Goal: Task Accomplishment & Management: Manage account settings

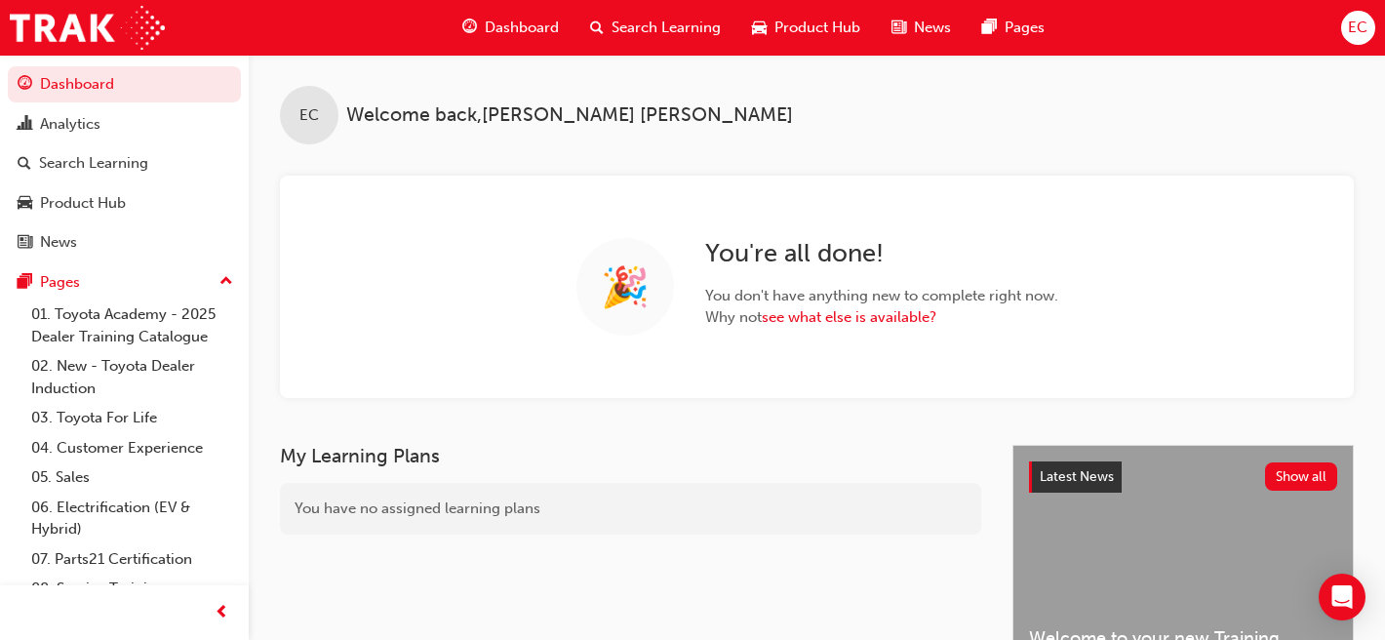
click at [637, 31] on span "Search Learning" at bounding box center [666, 28] width 109 height 22
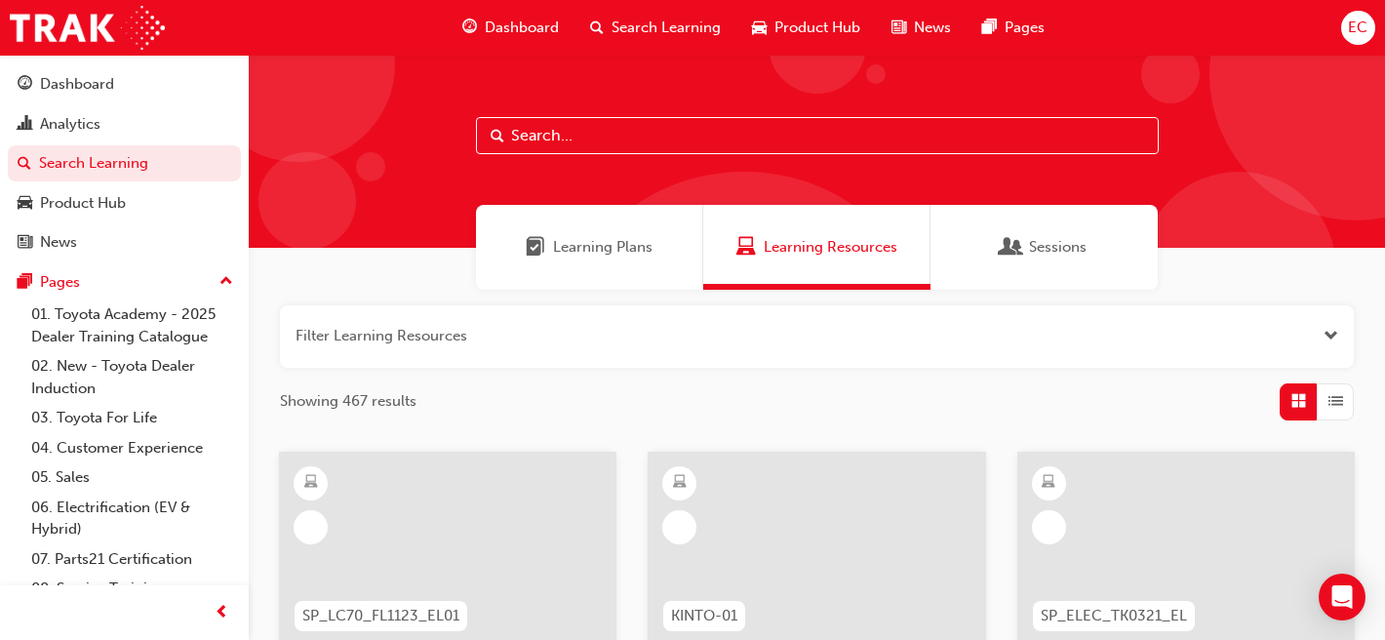
click at [615, 140] on input "text" at bounding box center [817, 135] width 683 height 37
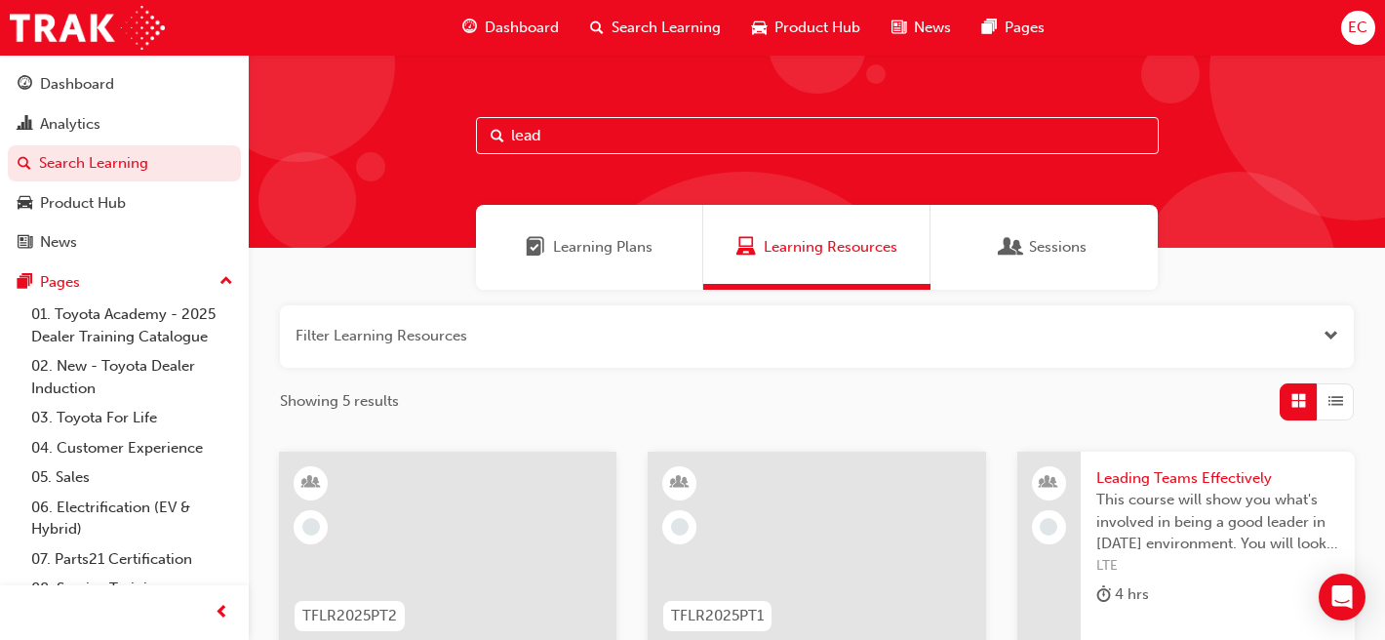
type input "lead"
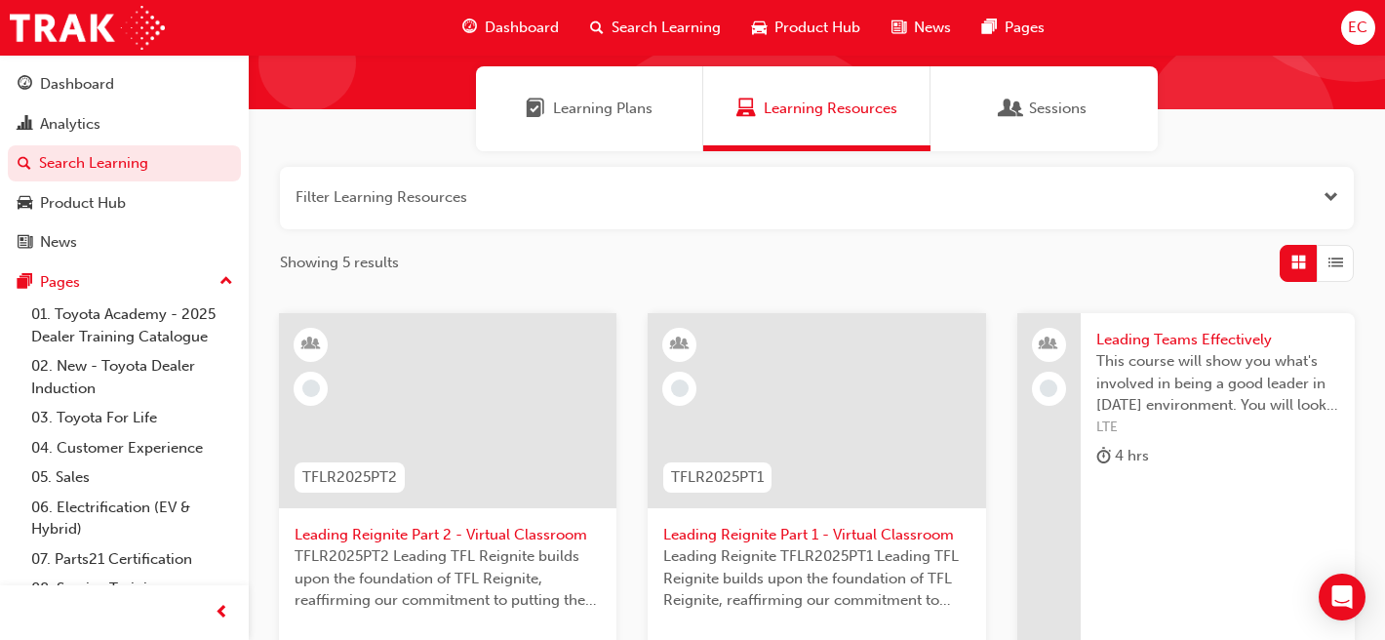
scroll to position [158, 0]
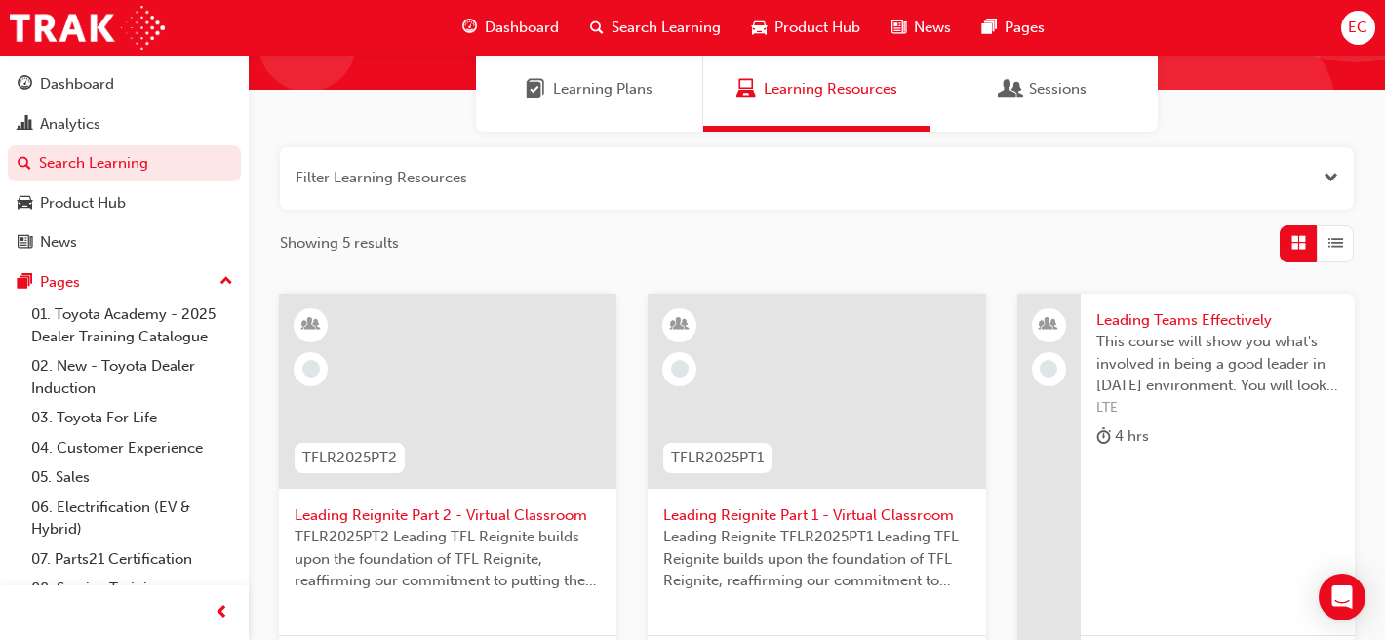
click at [516, 519] on span "Leading Reignite Part 2 - Virtual Classroom" at bounding box center [448, 515] width 306 height 22
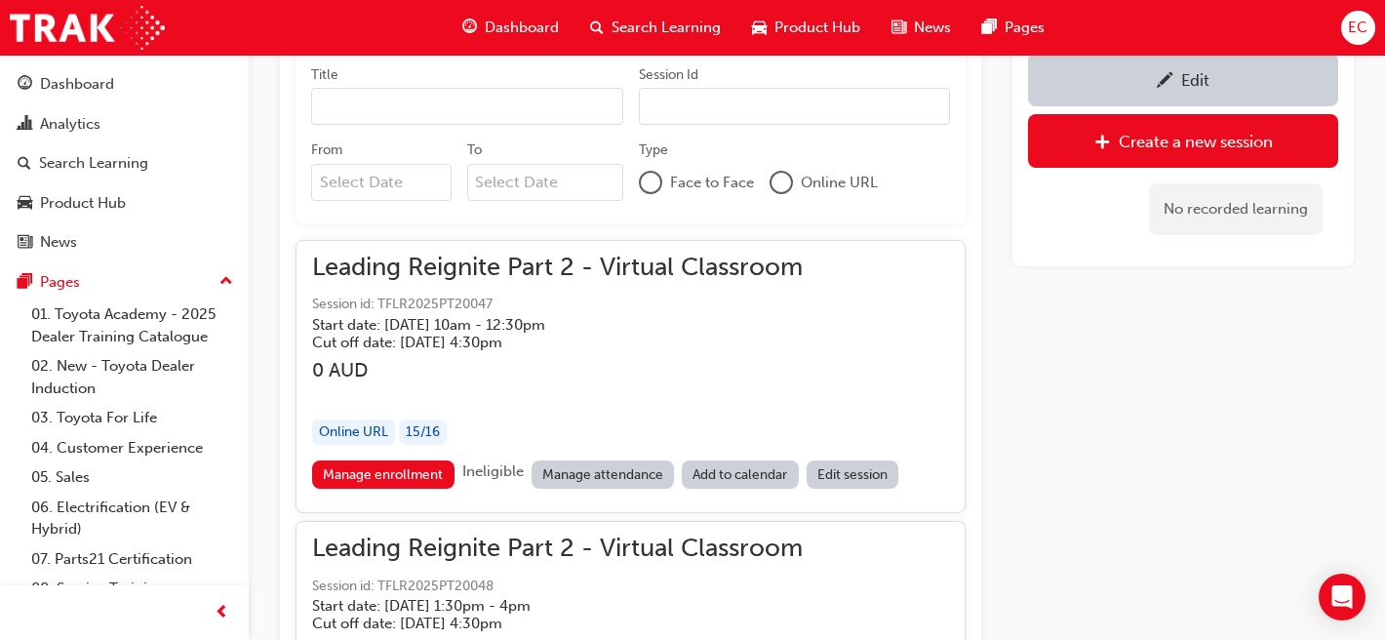
scroll to position [1274, 0]
click at [586, 466] on link "Manage attendance" at bounding box center [603, 472] width 143 height 28
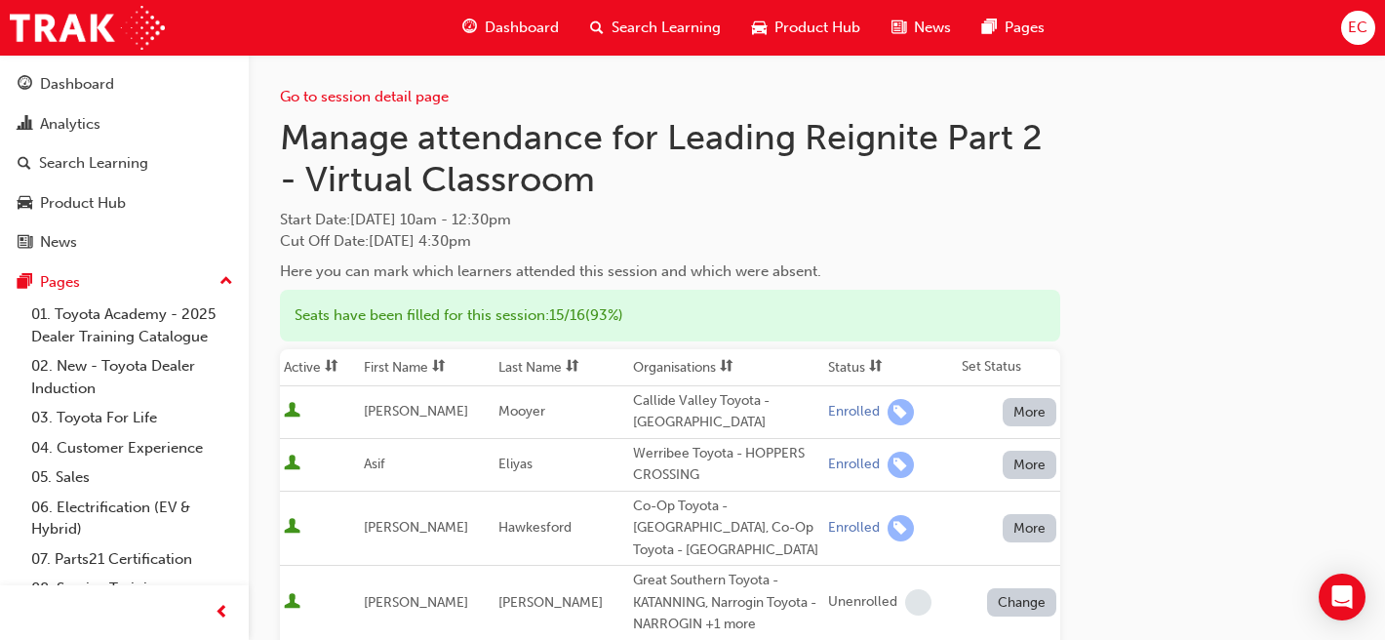
click at [423, 361] on th "First Name" at bounding box center [427, 367] width 135 height 37
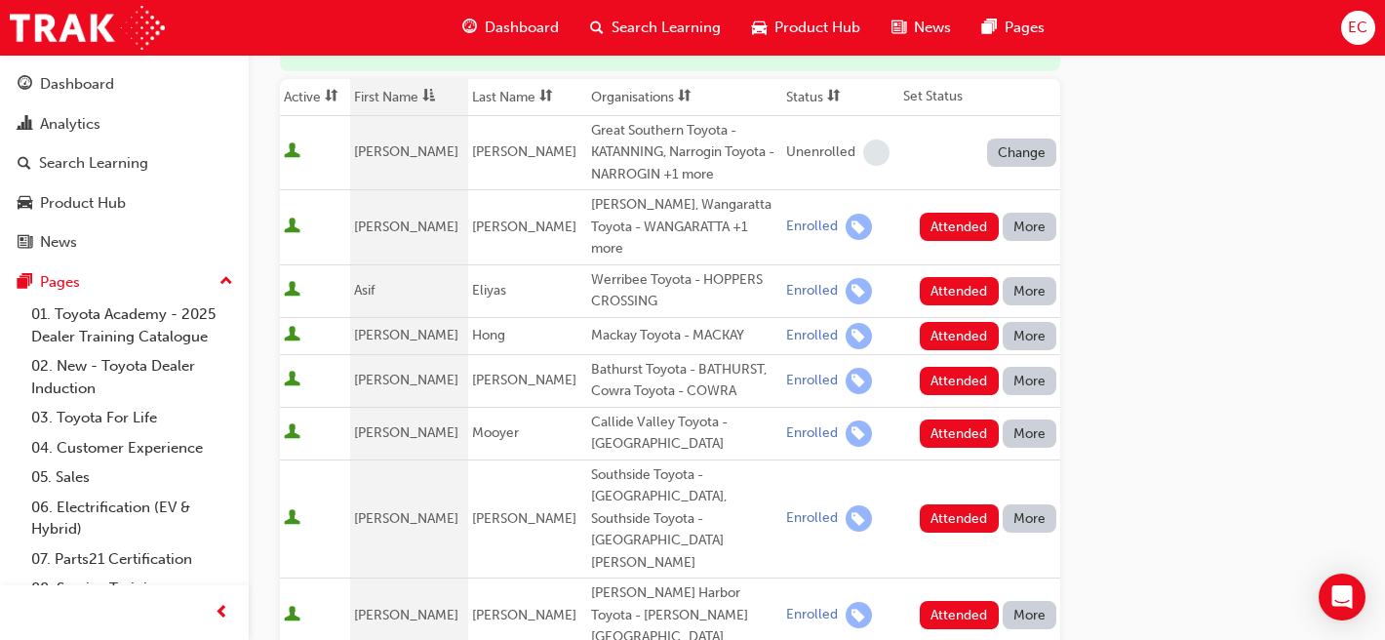
scroll to position [272, 0]
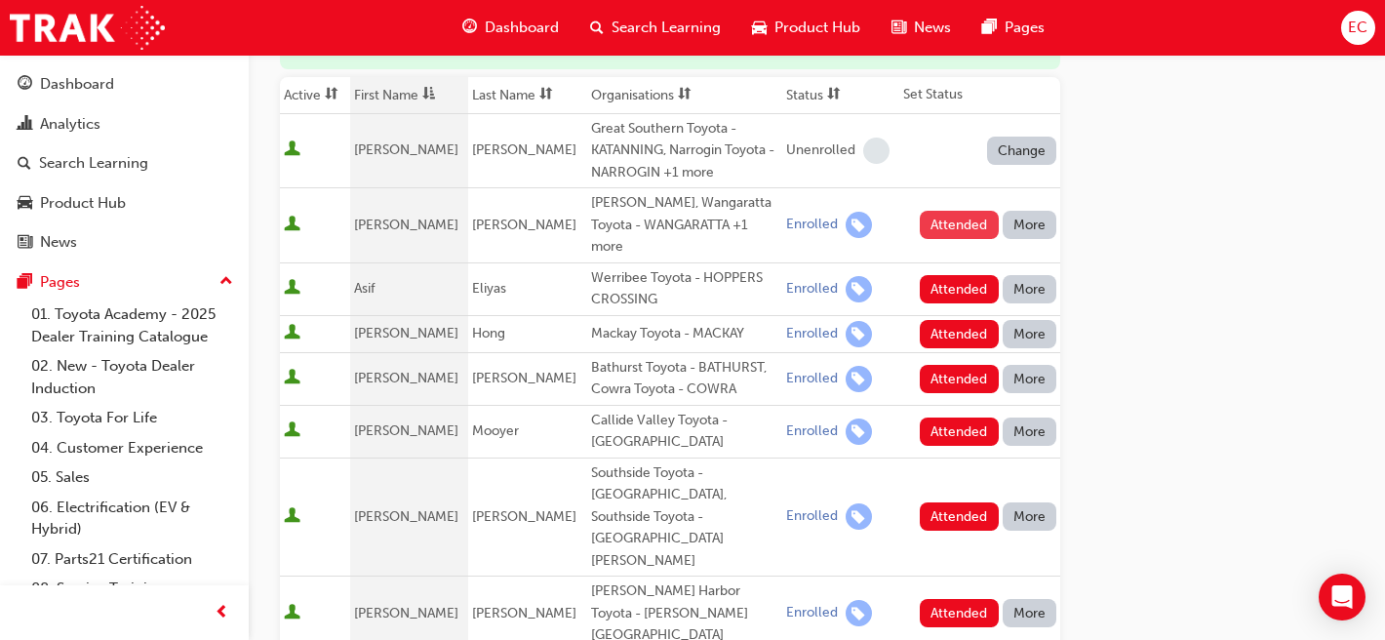
click at [958, 223] on button "Attended" at bounding box center [959, 225] width 79 height 28
click at [949, 292] on button "Attended" at bounding box center [959, 289] width 79 height 28
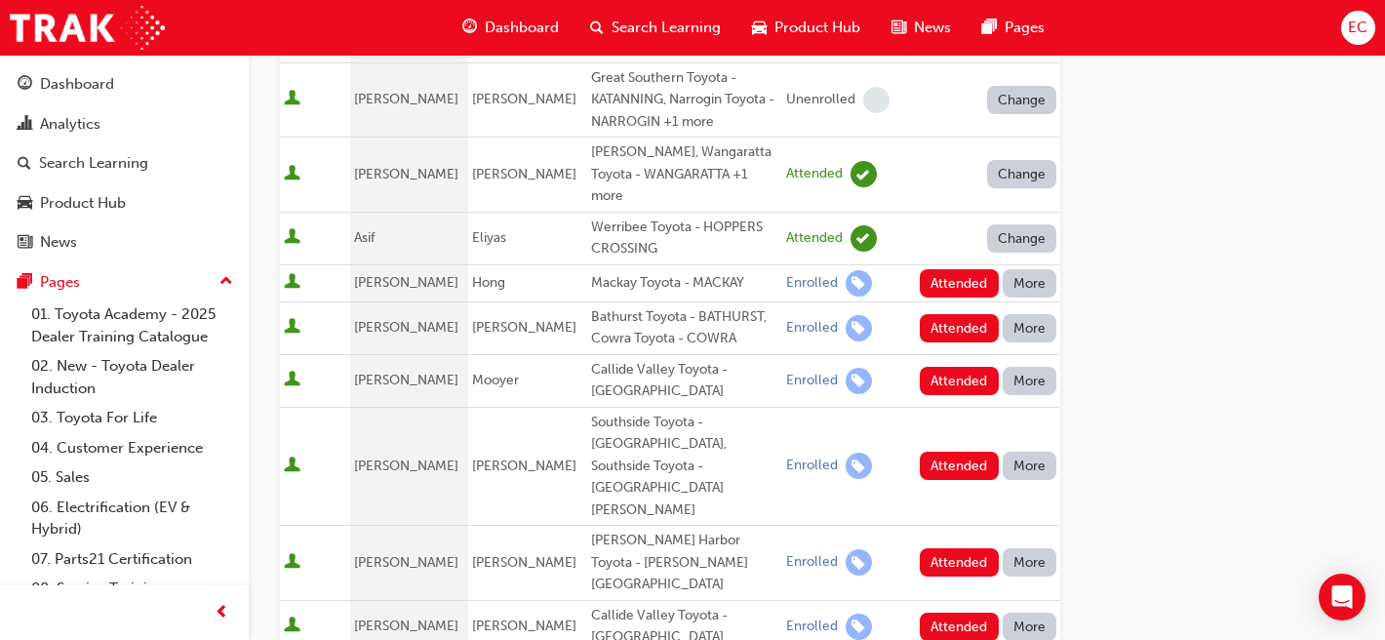
scroll to position [327, 0]
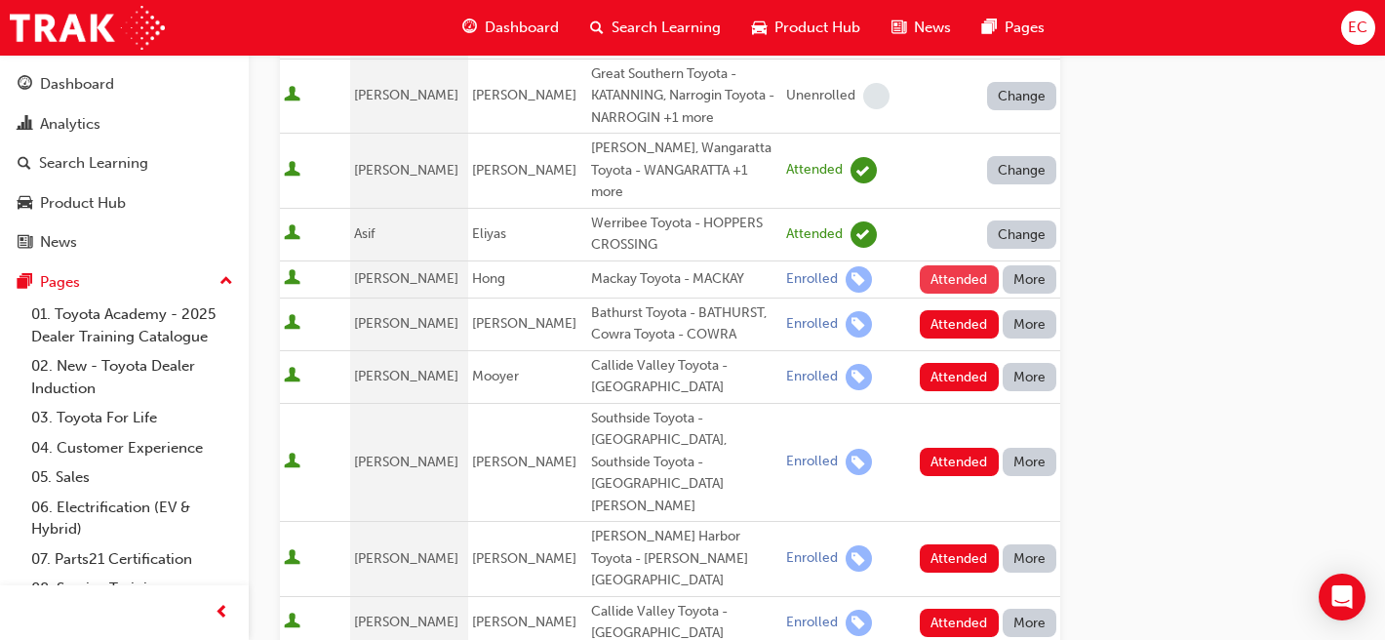
click at [965, 286] on button "Attended" at bounding box center [959, 279] width 79 height 28
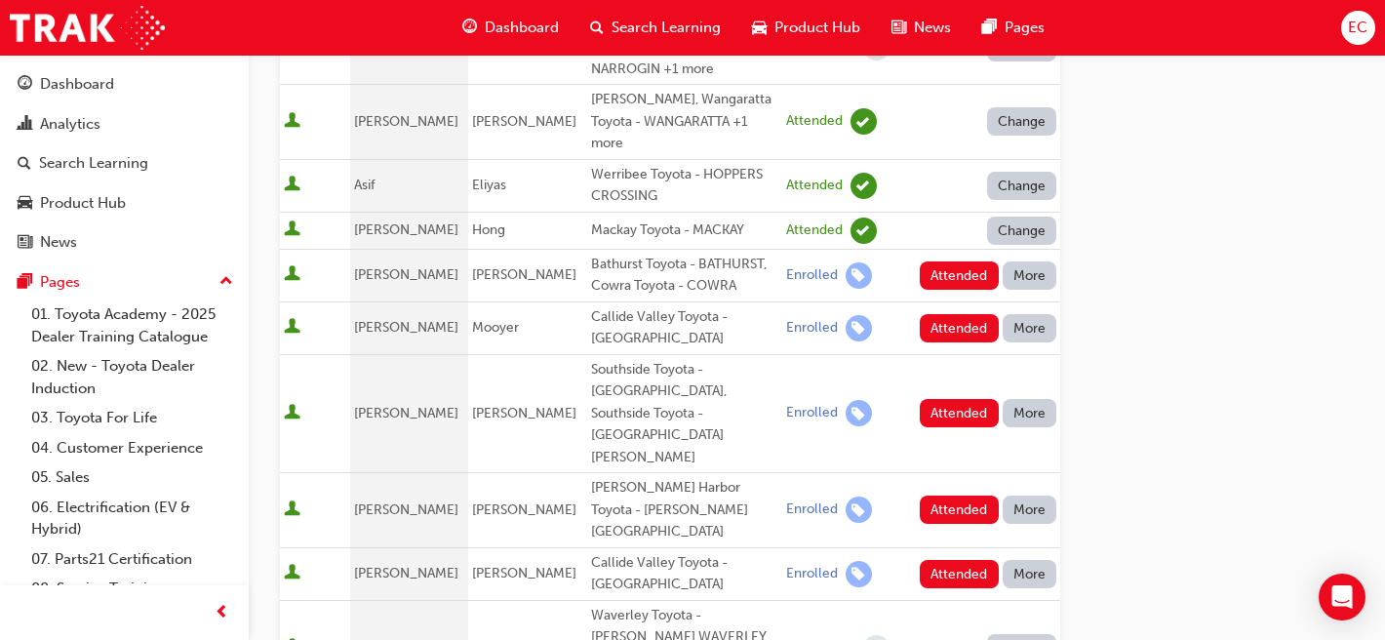
scroll to position [390, 0]
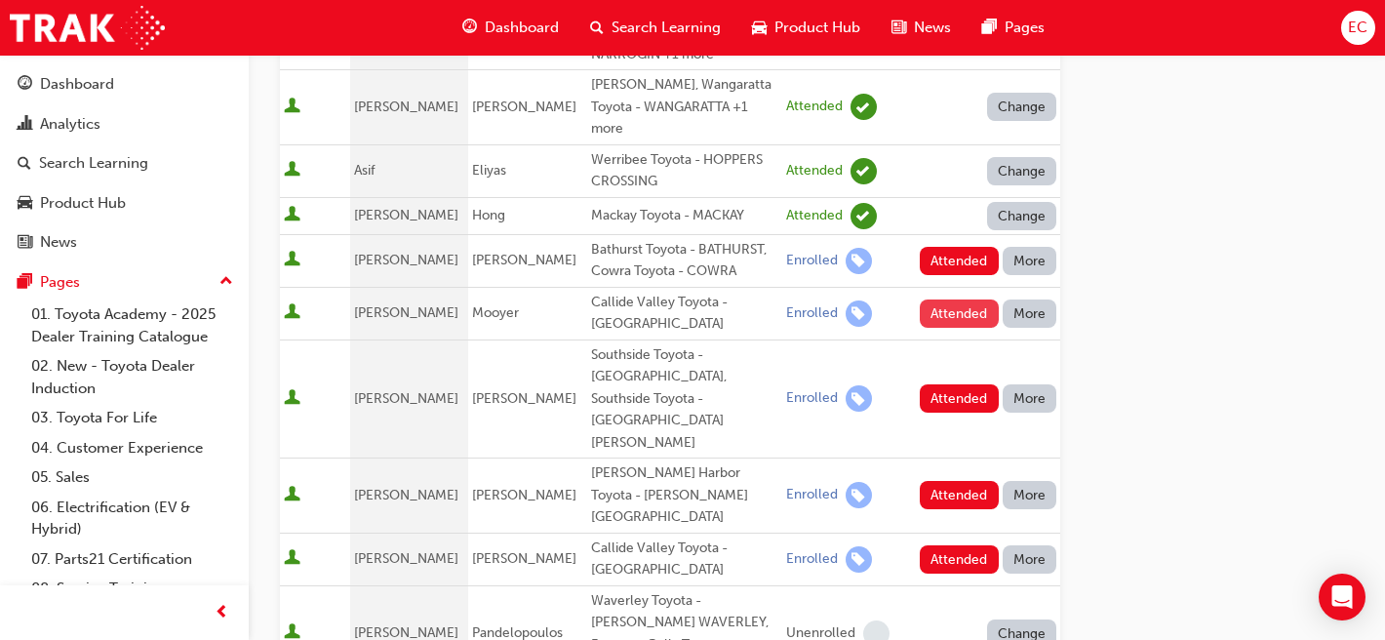
click at [967, 304] on button "Attended" at bounding box center [959, 313] width 79 height 28
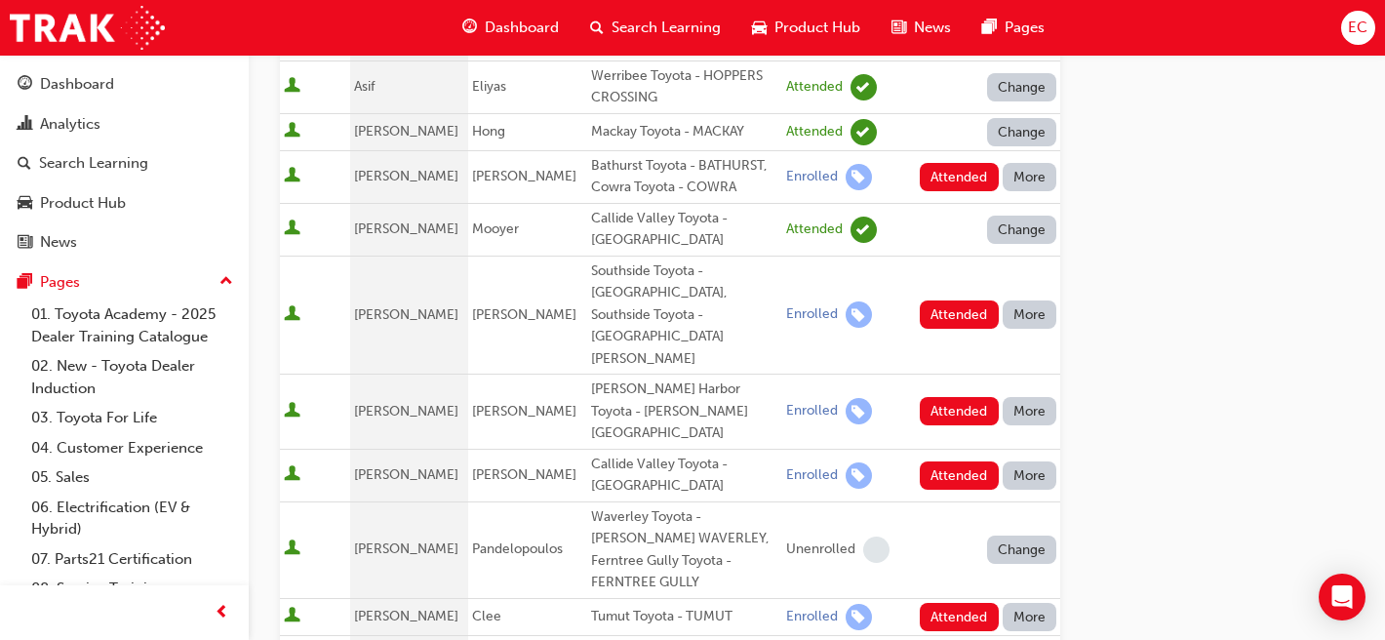
scroll to position [476, 0]
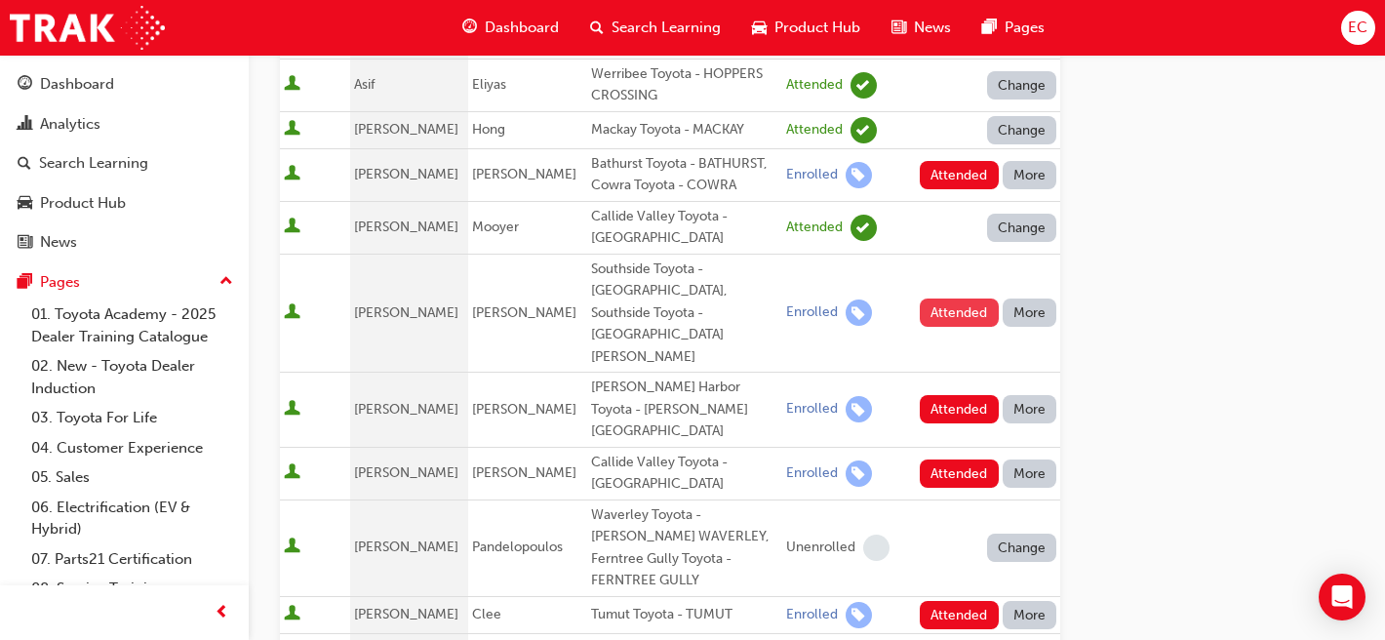
click at [966, 300] on button "Attended" at bounding box center [959, 312] width 79 height 28
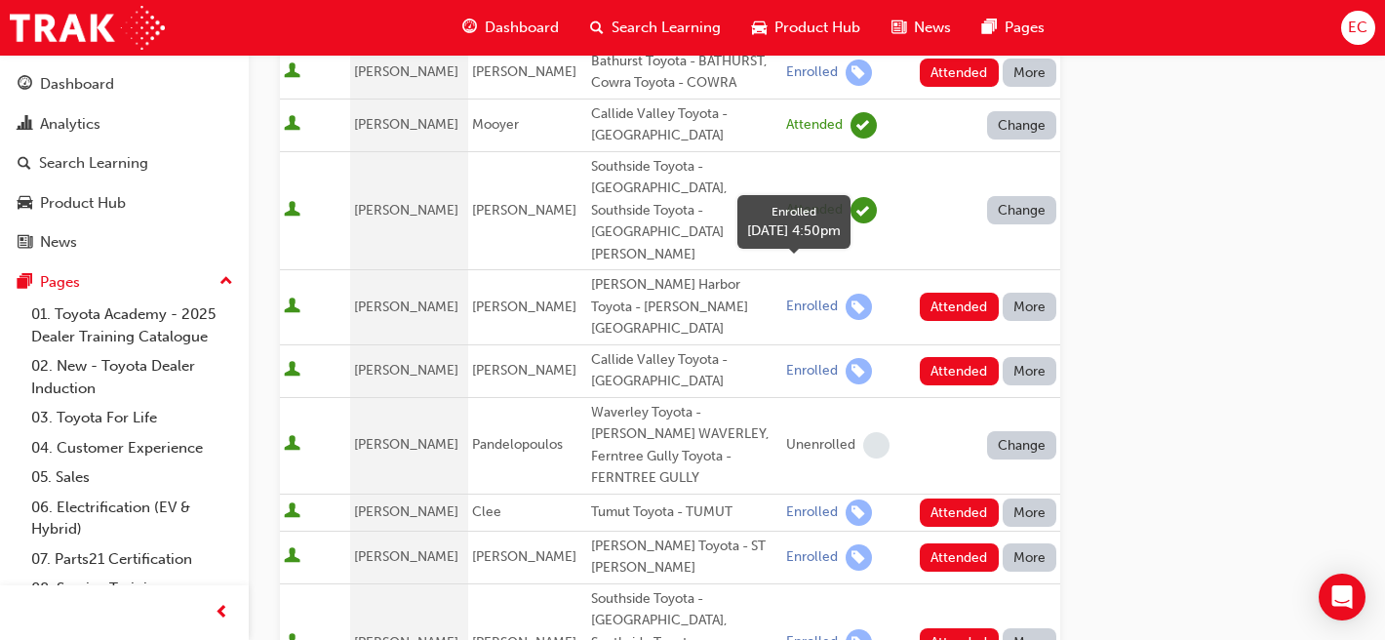
scroll to position [581, 0]
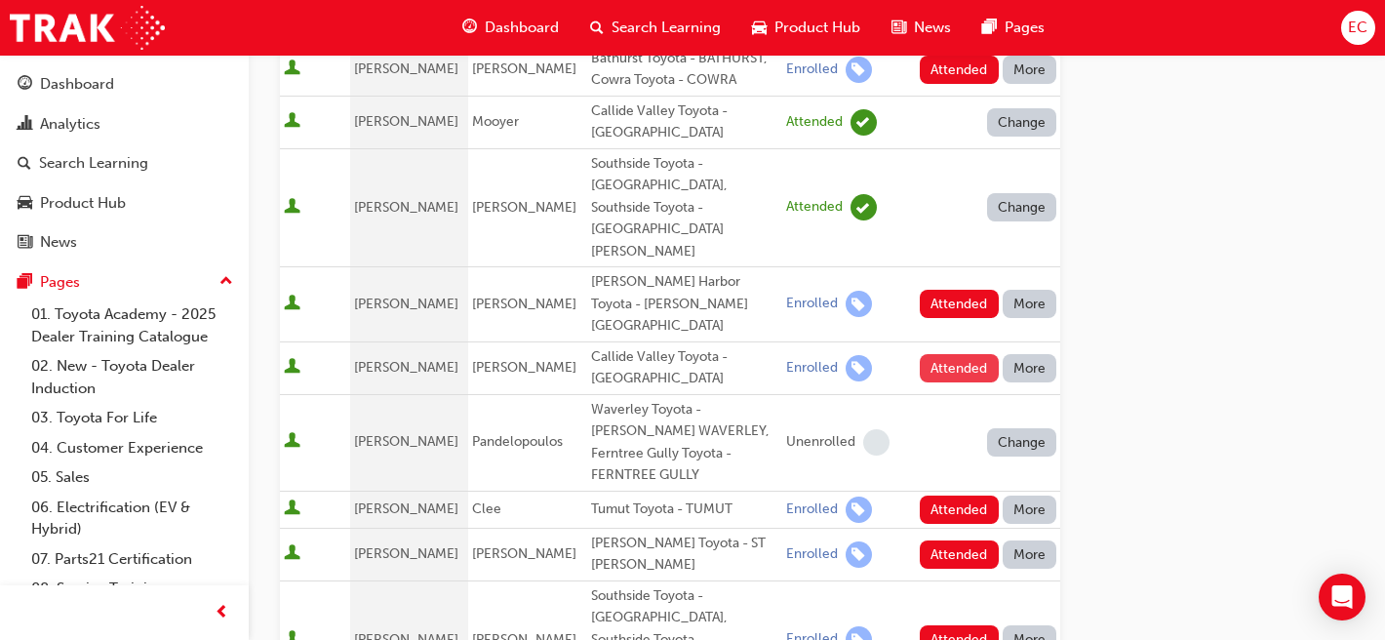
click at [962, 354] on button "Attended" at bounding box center [959, 368] width 79 height 28
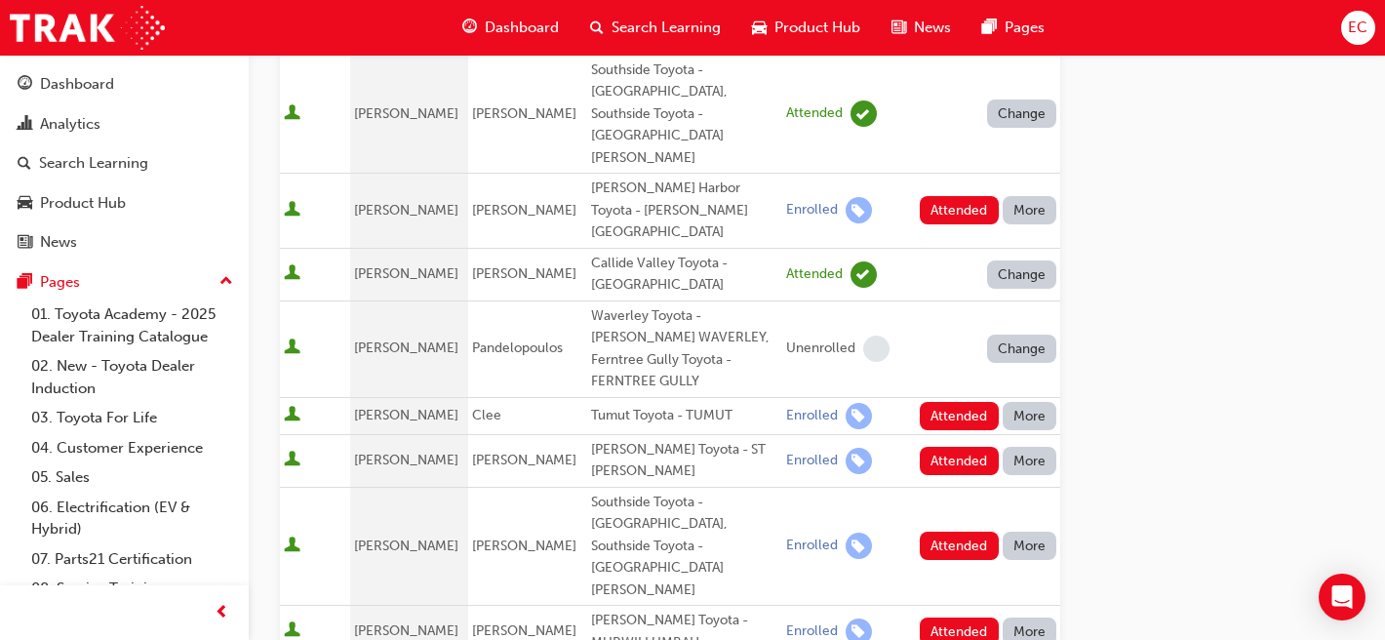
scroll to position [704, 0]
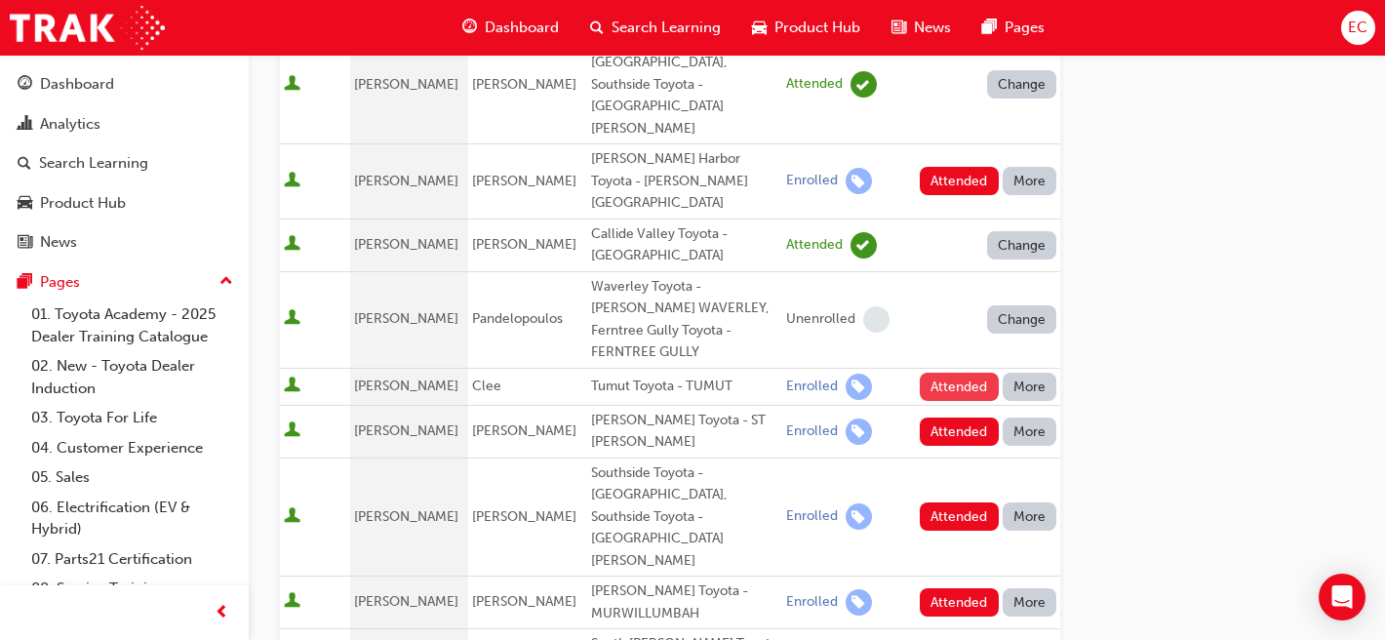
click at [939, 373] on button "Attended" at bounding box center [959, 387] width 79 height 28
click at [941, 417] on button "Attended" at bounding box center [959, 431] width 79 height 28
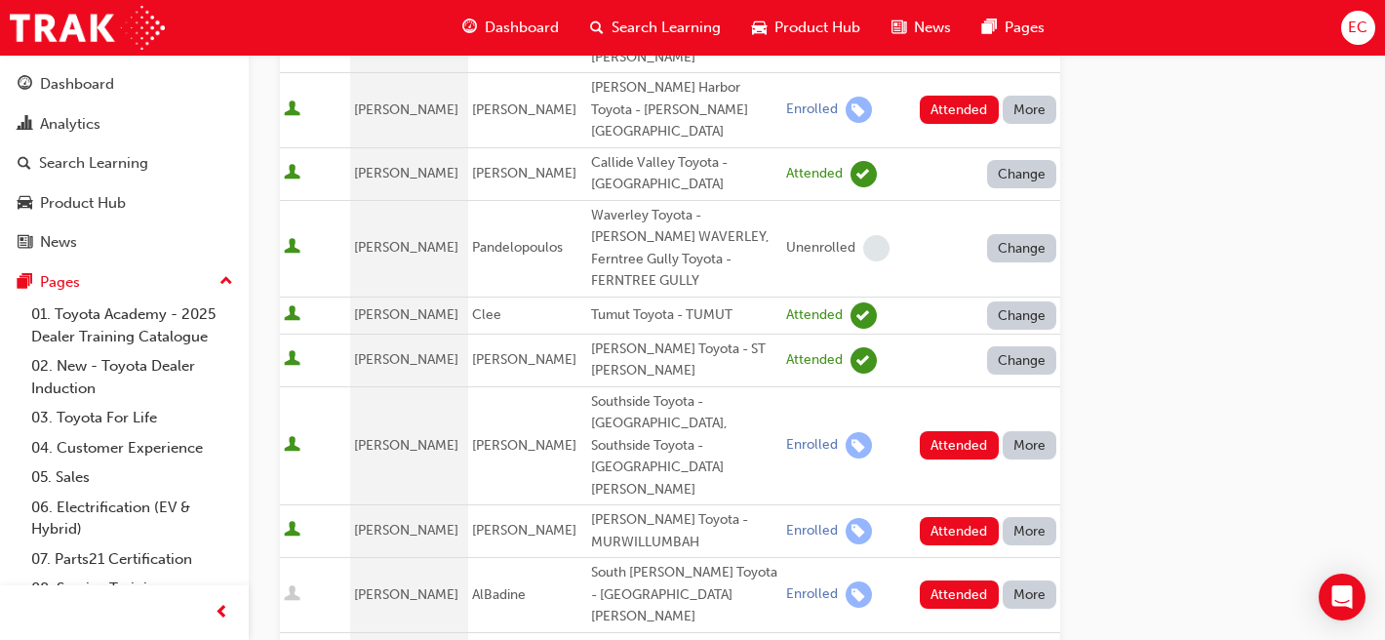
scroll to position [782, 0]
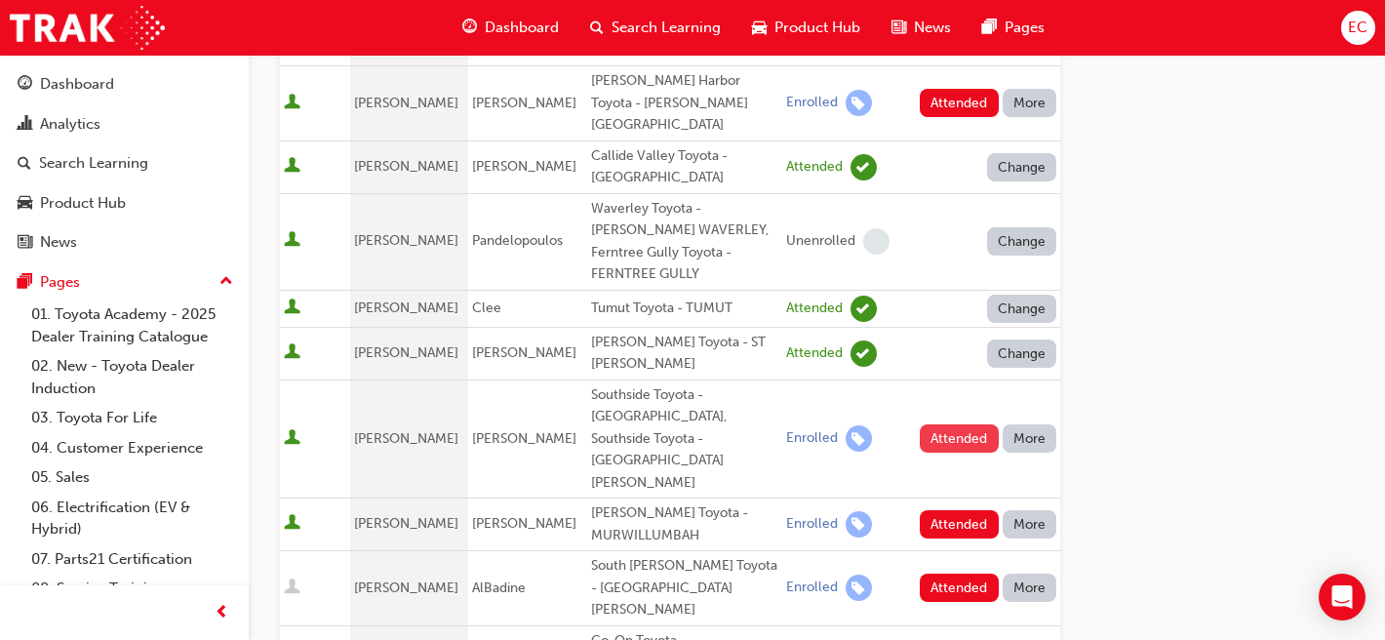
click at [941, 424] on button "Attended" at bounding box center [959, 438] width 79 height 28
click at [952, 510] on button "Attended" at bounding box center [959, 524] width 79 height 28
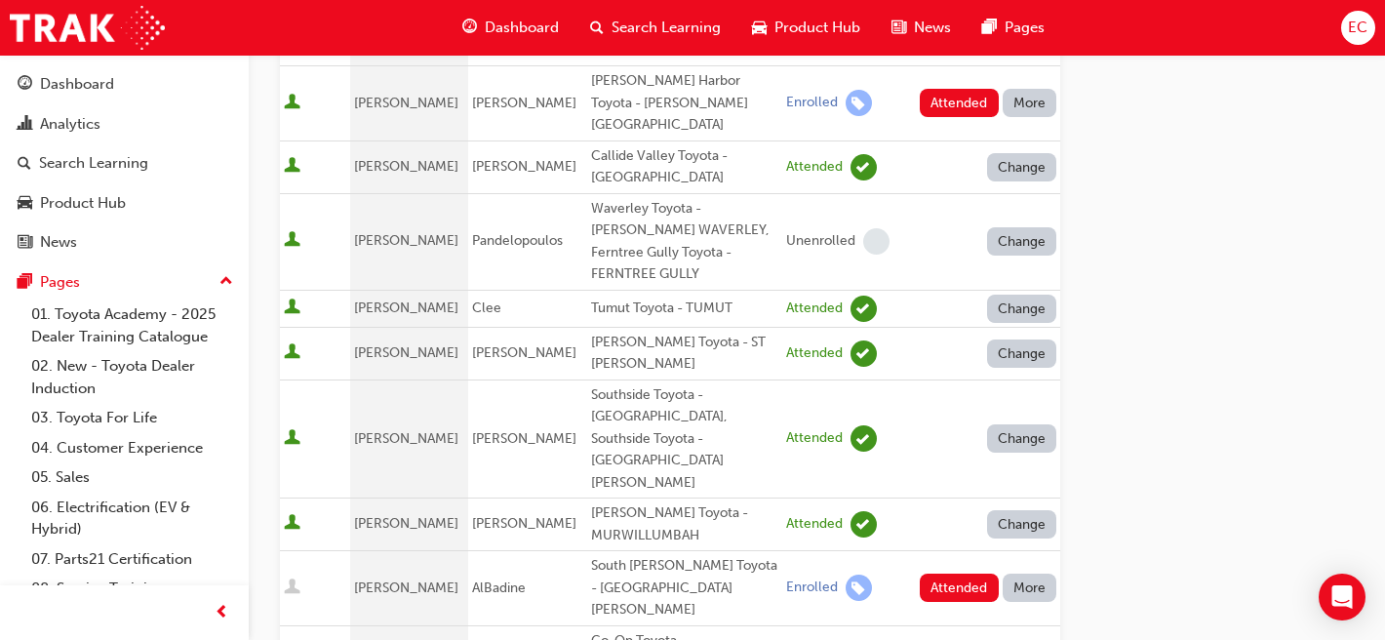
scroll to position [844, 0]
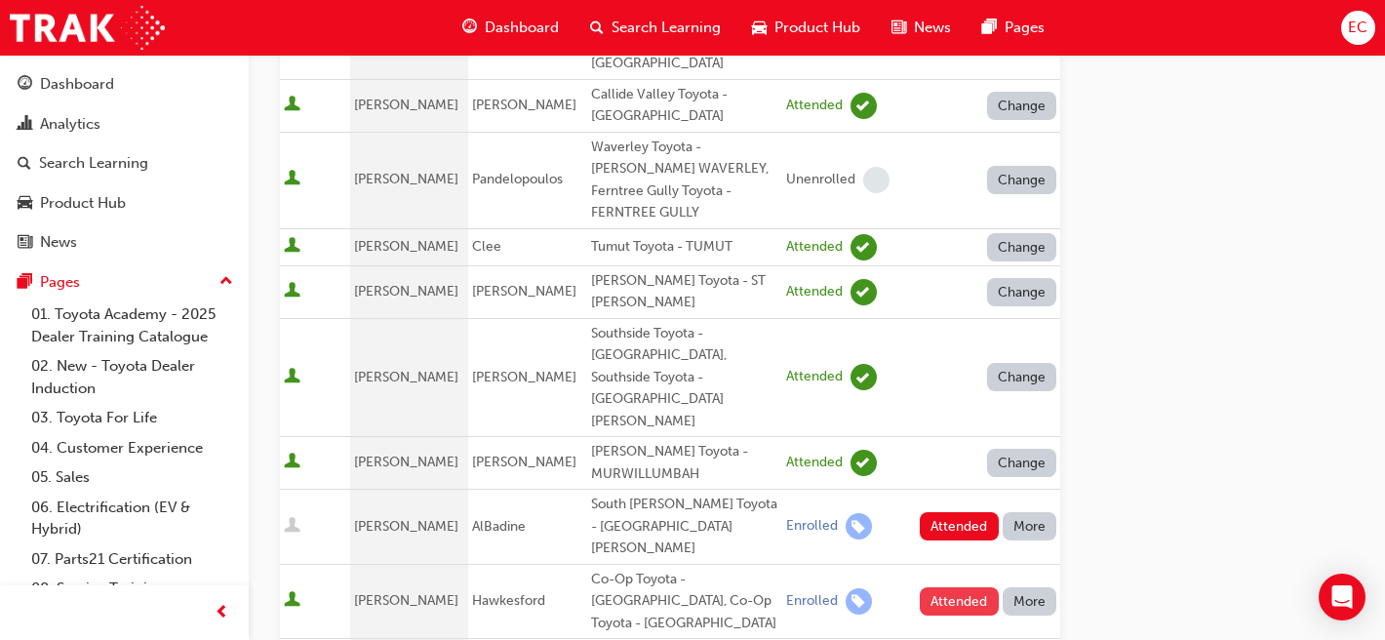
click at [957, 587] on button "Attended" at bounding box center [959, 601] width 79 height 28
click at [1042, 512] on button "More" at bounding box center [1030, 526] width 55 height 28
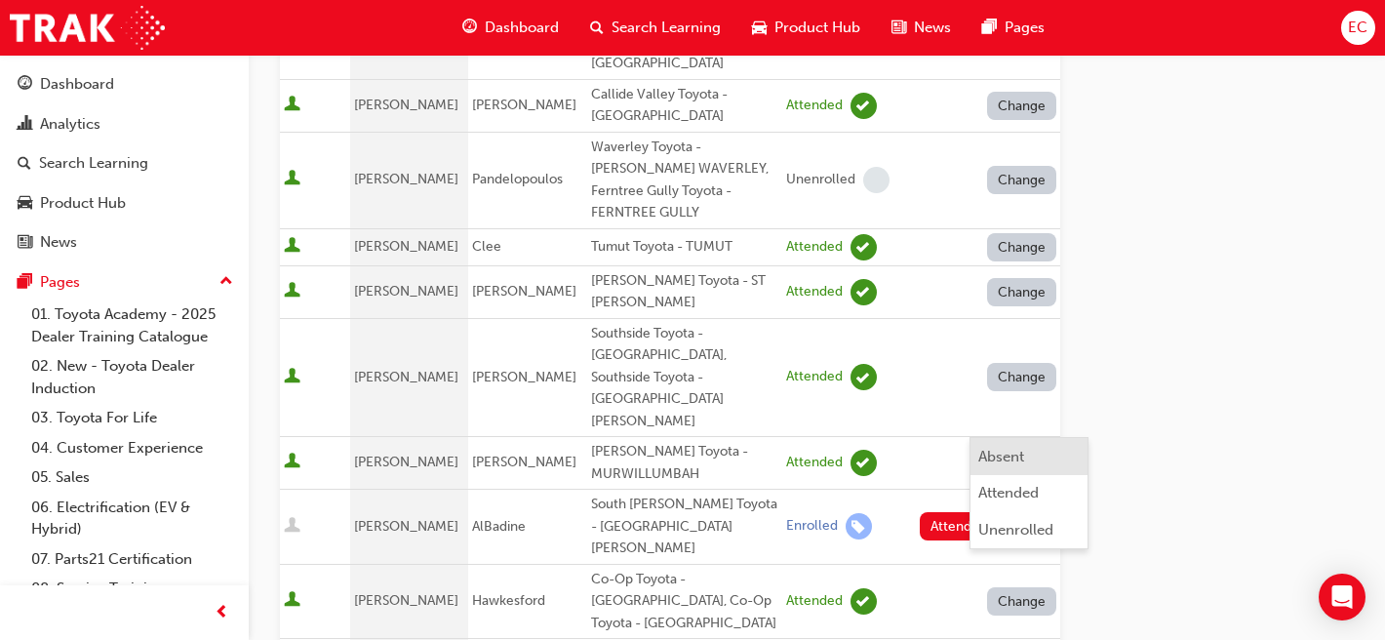
click at [997, 453] on div "Absent" at bounding box center [1001, 457] width 46 height 22
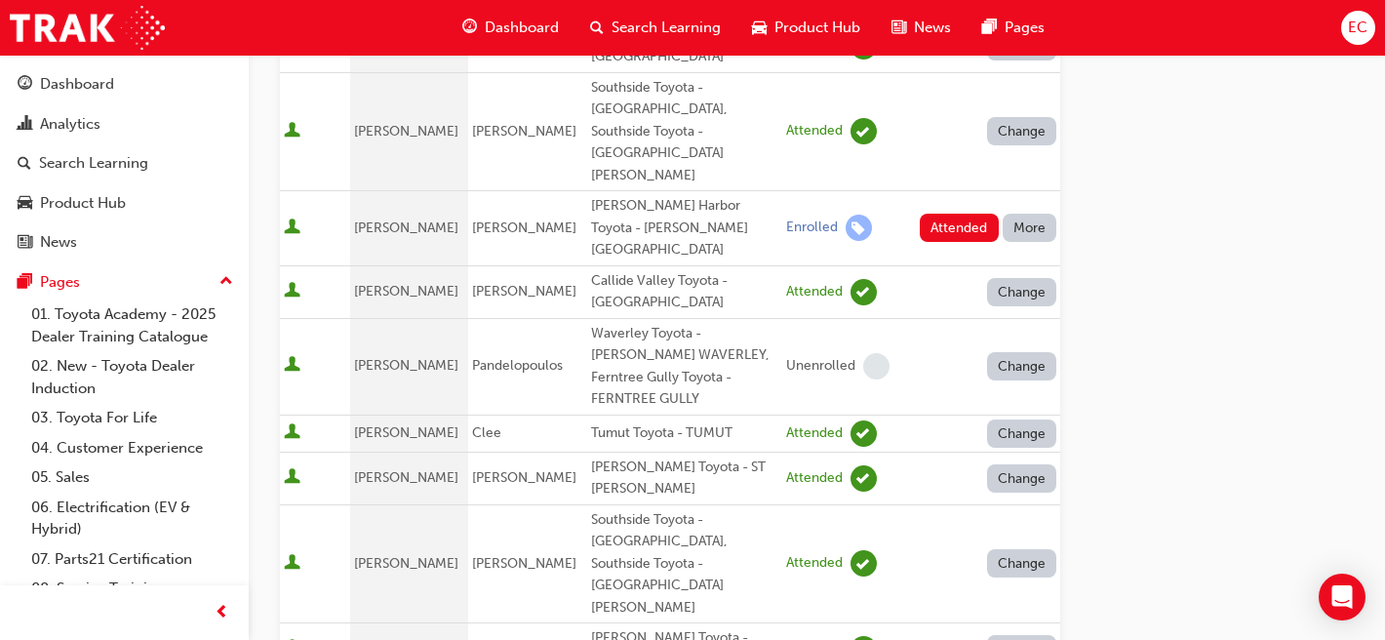
scroll to position [655, 0]
click at [1028, 216] on button "More" at bounding box center [1030, 230] width 55 height 28
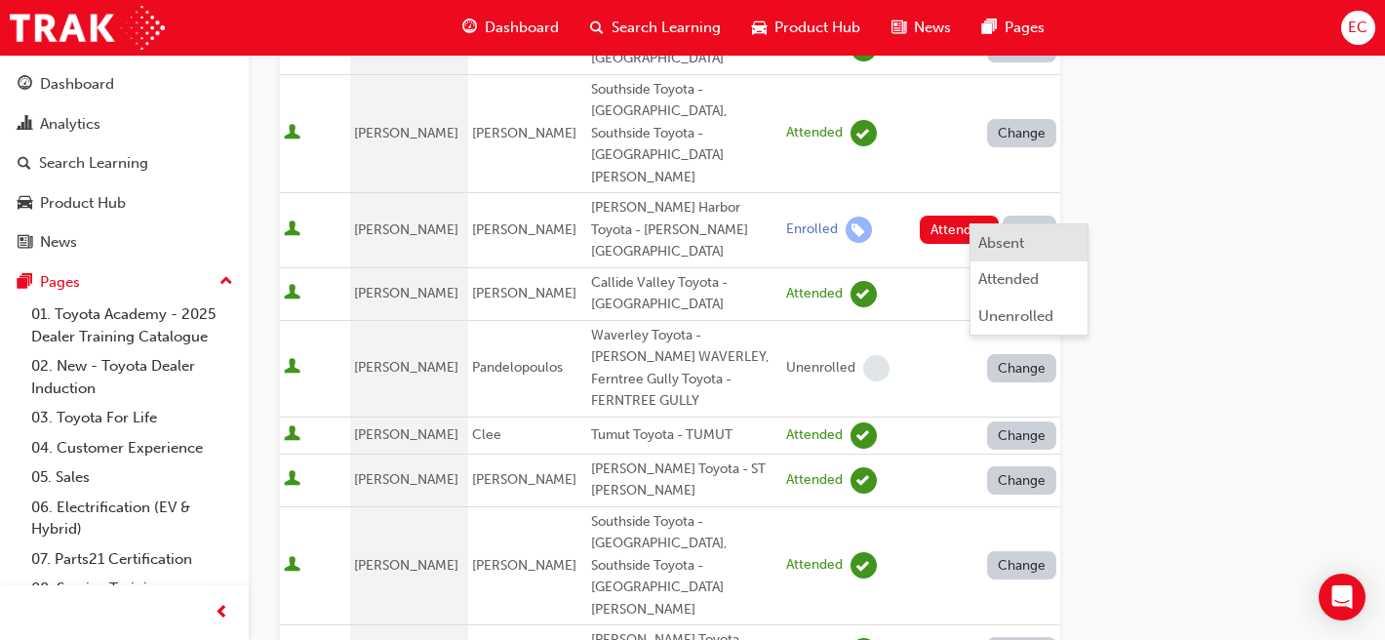
click at [1012, 241] on div "Absent" at bounding box center [1001, 243] width 46 height 22
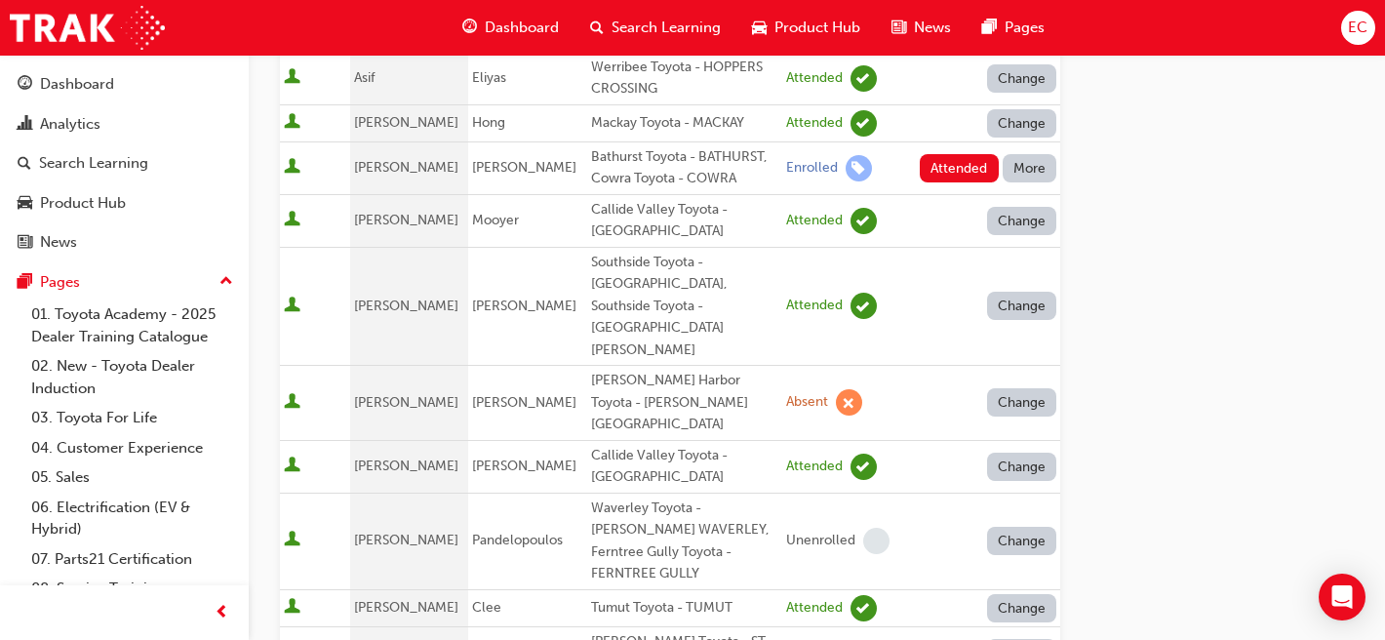
scroll to position [466, 0]
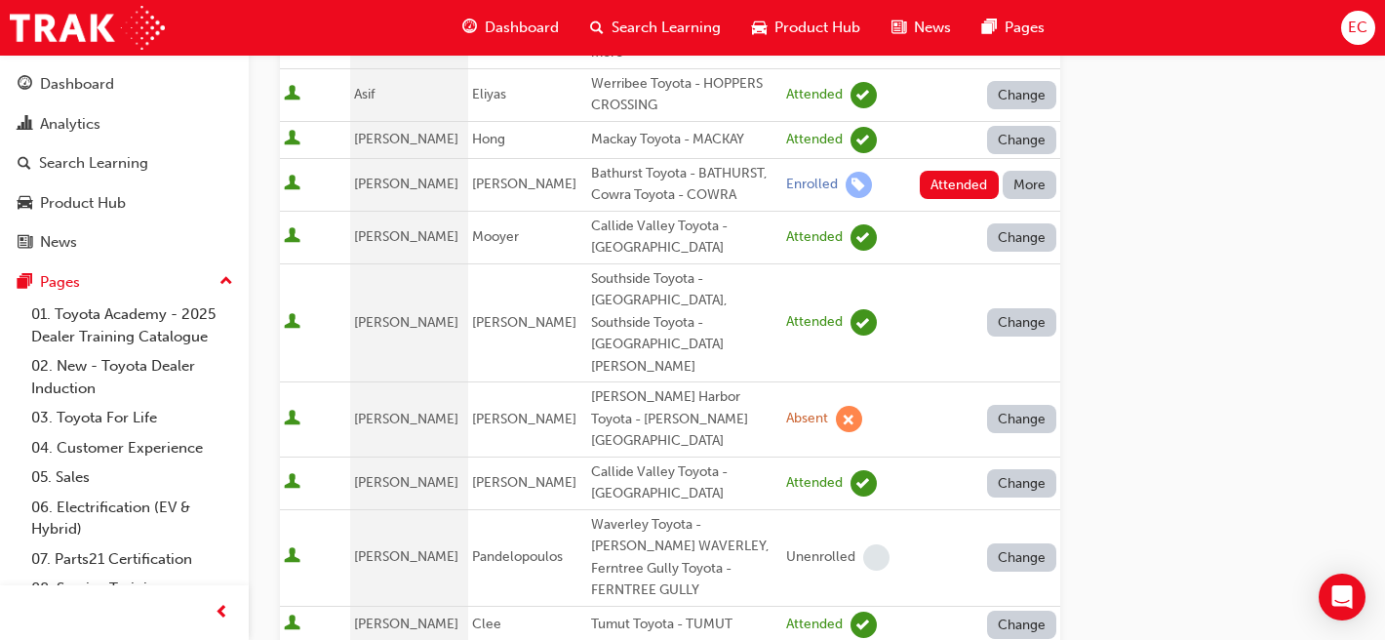
click at [1023, 188] on button "More" at bounding box center [1030, 185] width 55 height 28
click at [1005, 220] on div "Absent" at bounding box center [1001, 230] width 46 height 22
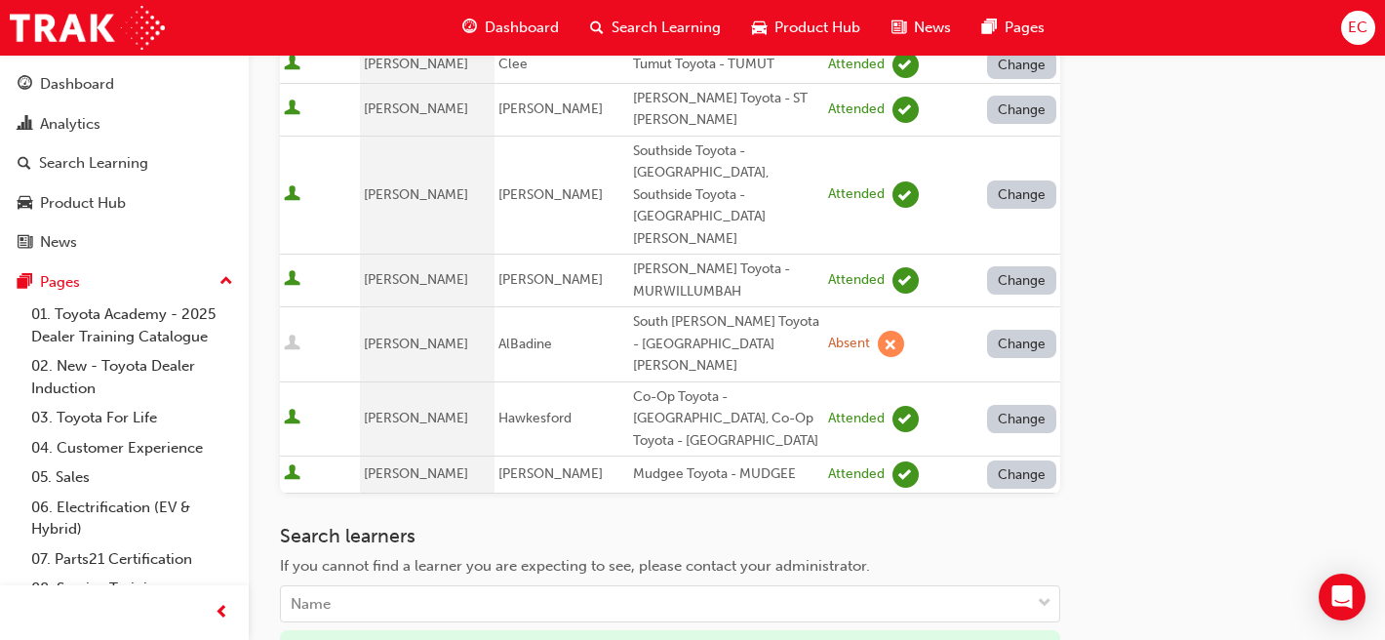
scroll to position [1027, 0]
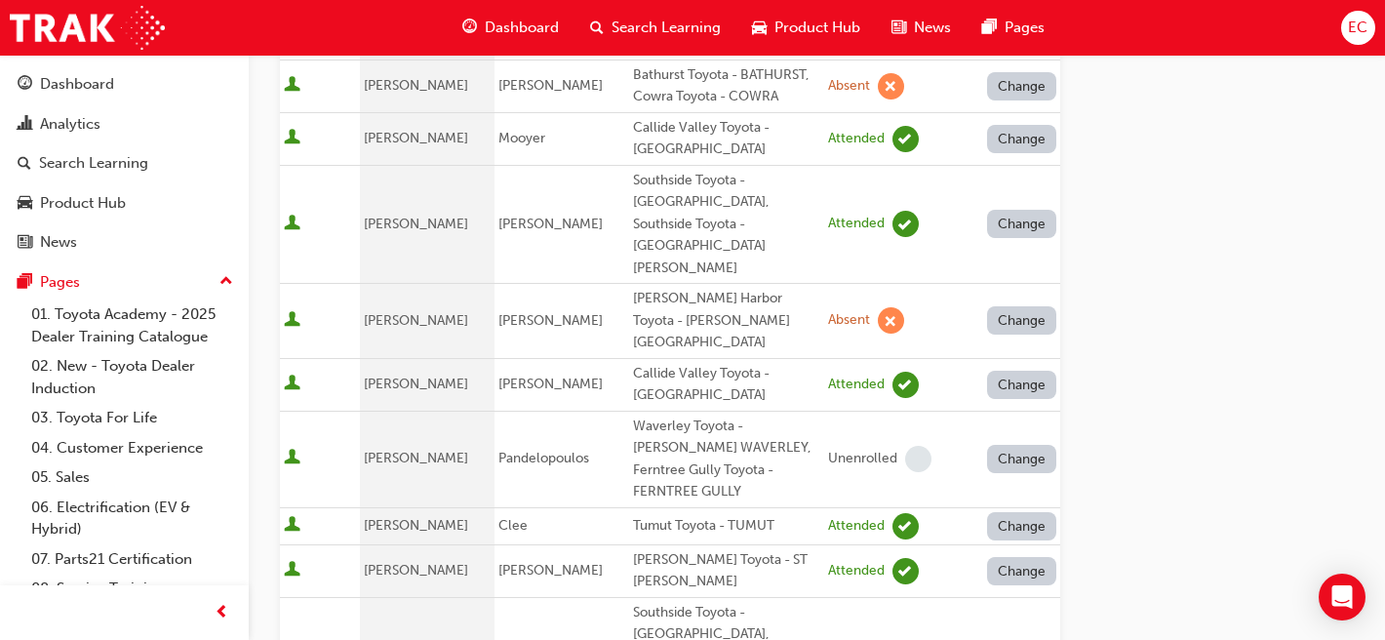
scroll to position [0, 0]
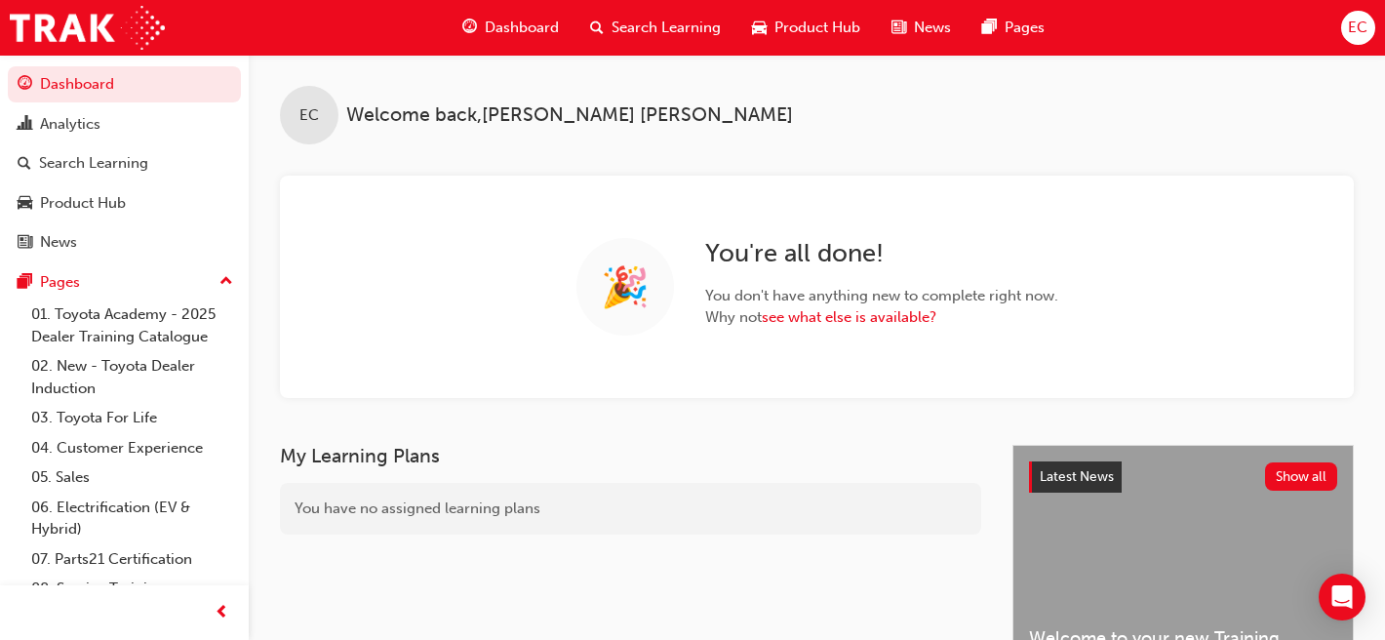
click at [690, 28] on span "Search Learning" at bounding box center [666, 28] width 109 height 22
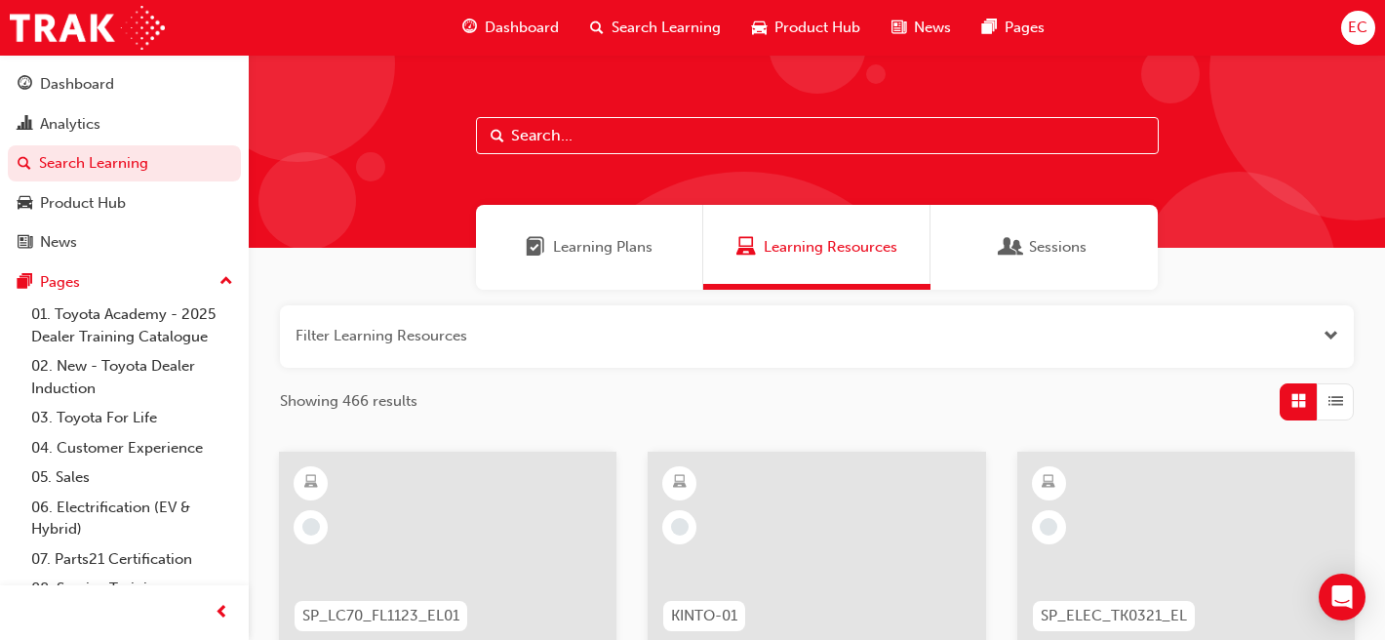
click at [574, 334] on button "button" at bounding box center [817, 336] width 1074 height 62
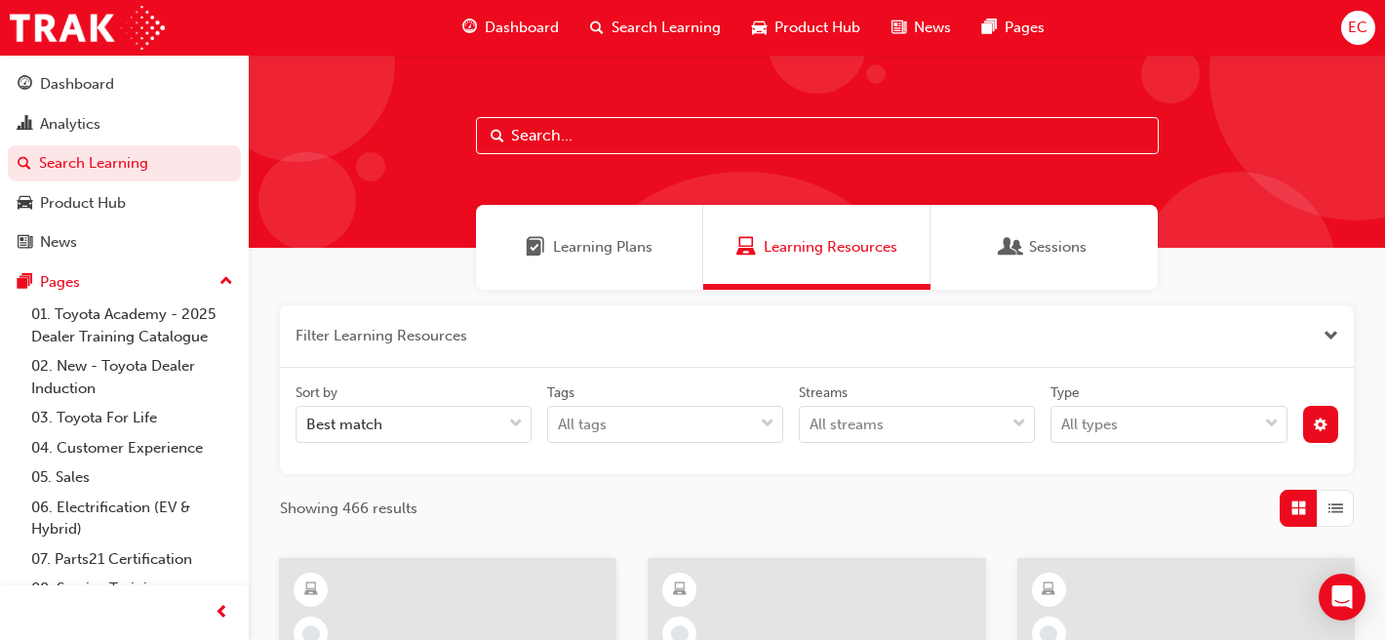
click at [574, 334] on button "button" at bounding box center [817, 336] width 1074 height 62
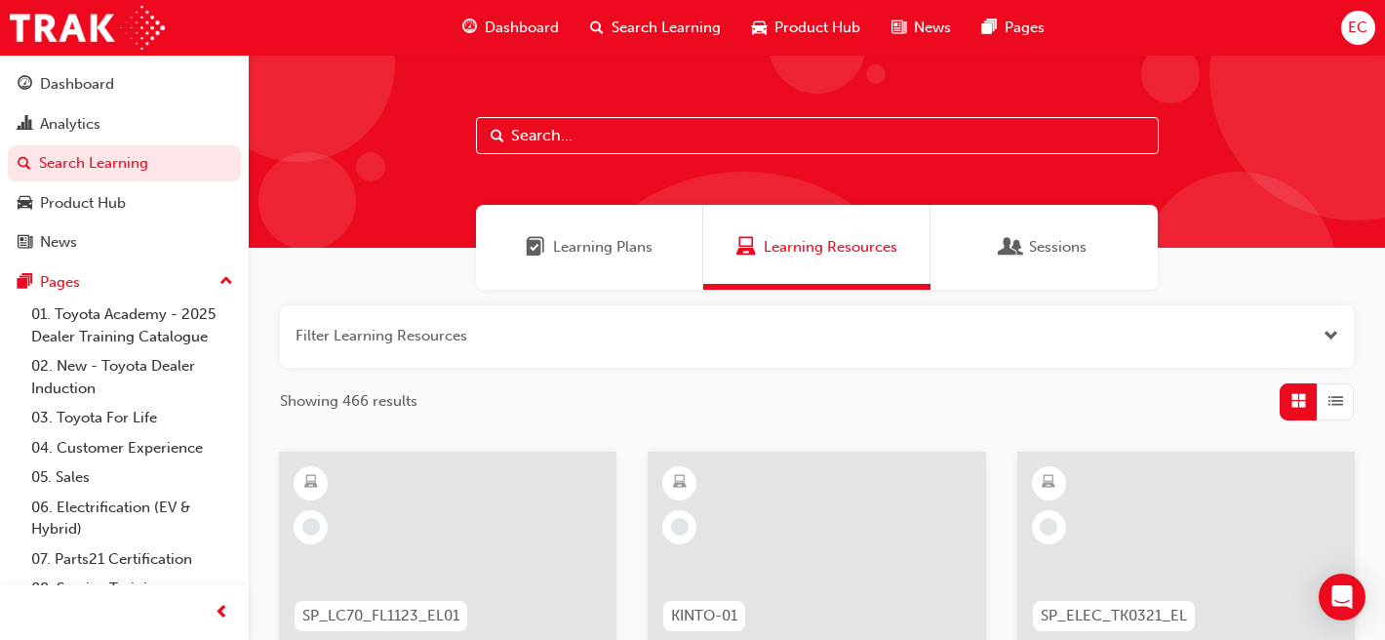
click at [383, 323] on button "button" at bounding box center [817, 336] width 1074 height 62
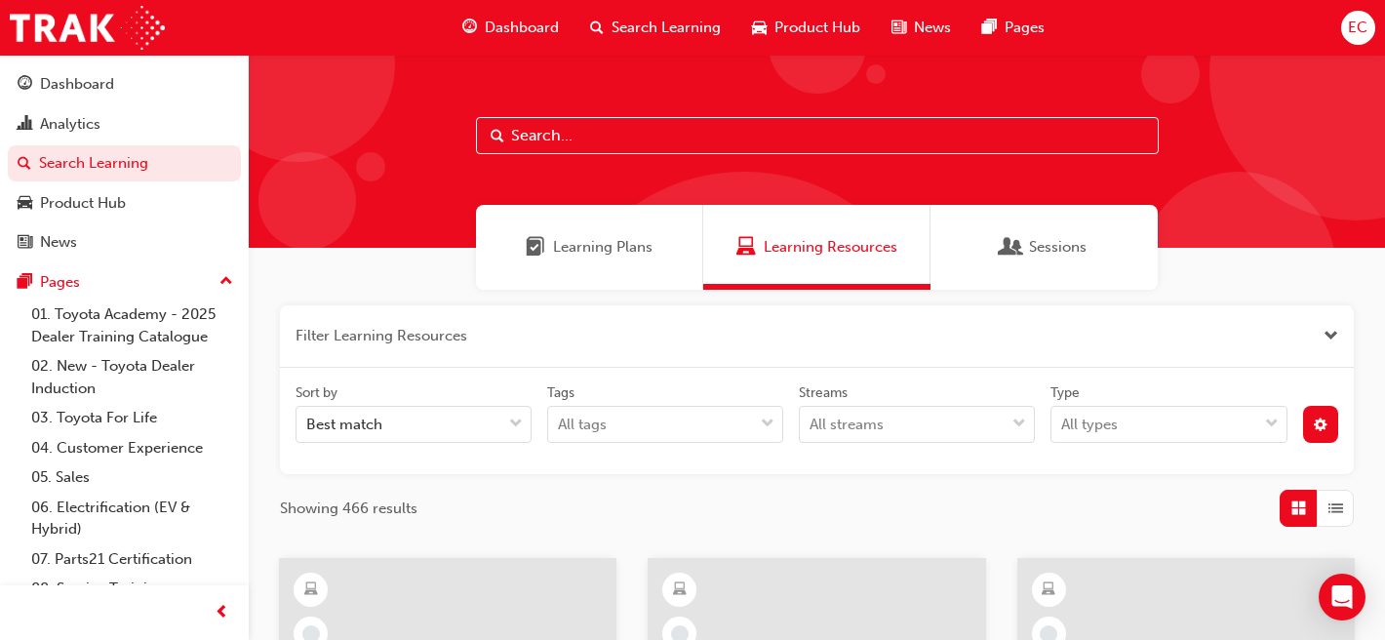
click at [780, 272] on div "Learning Resources" at bounding box center [816, 247] width 227 height 85
click at [685, 131] on input "text" at bounding box center [817, 135] width 683 height 37
type input "leading"
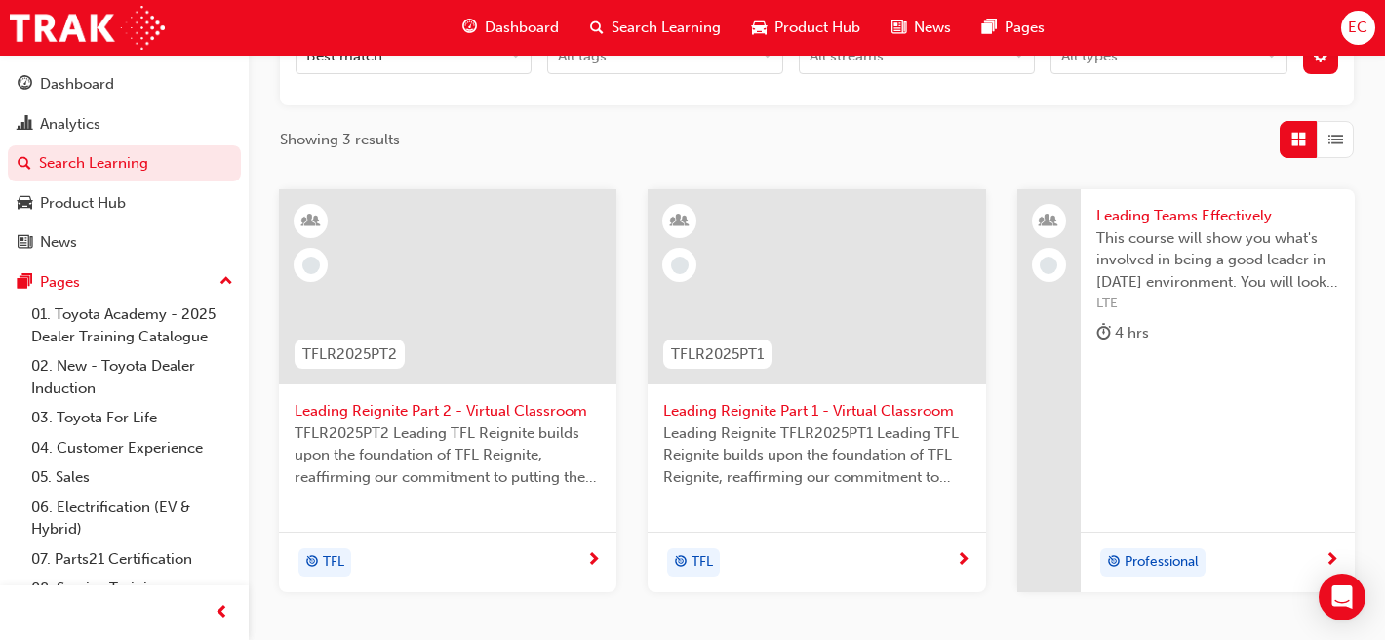
scroll to position [371, 0]
click at [448, 410] on span "Leading Reignite Part 2 - Virtual Classroom" at bounding box center [448, 409] width 306 height 22
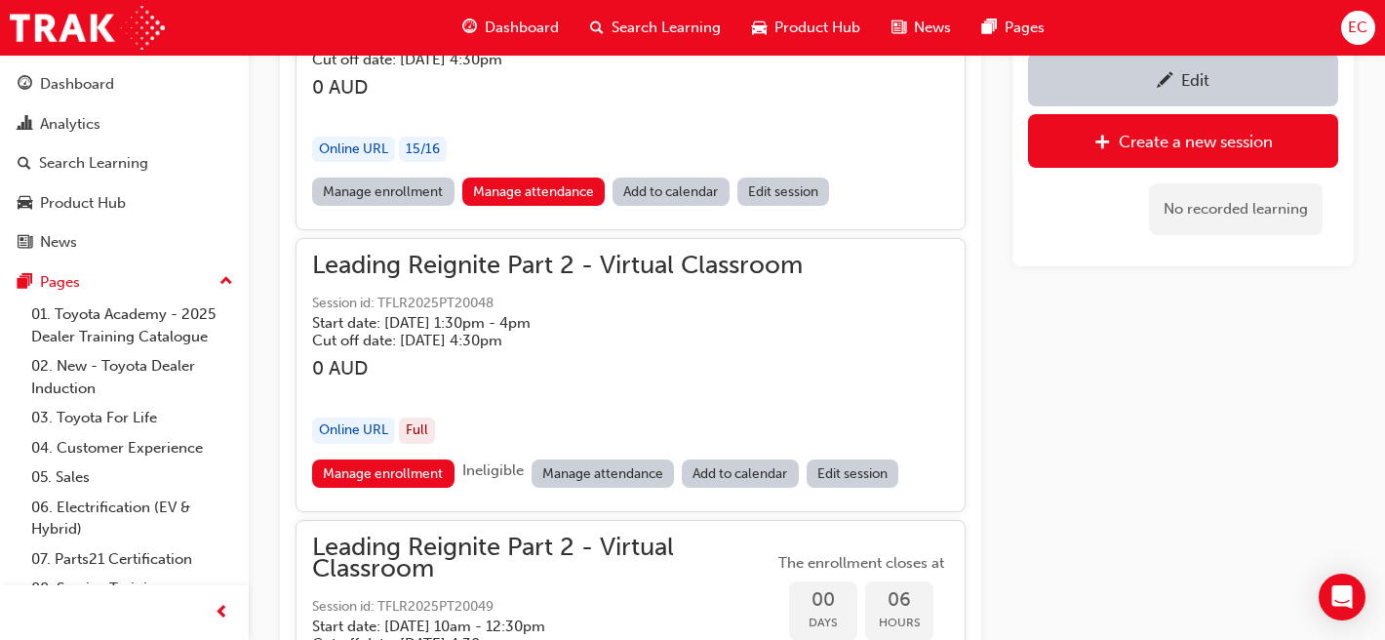
scroll to position [1565, 0]
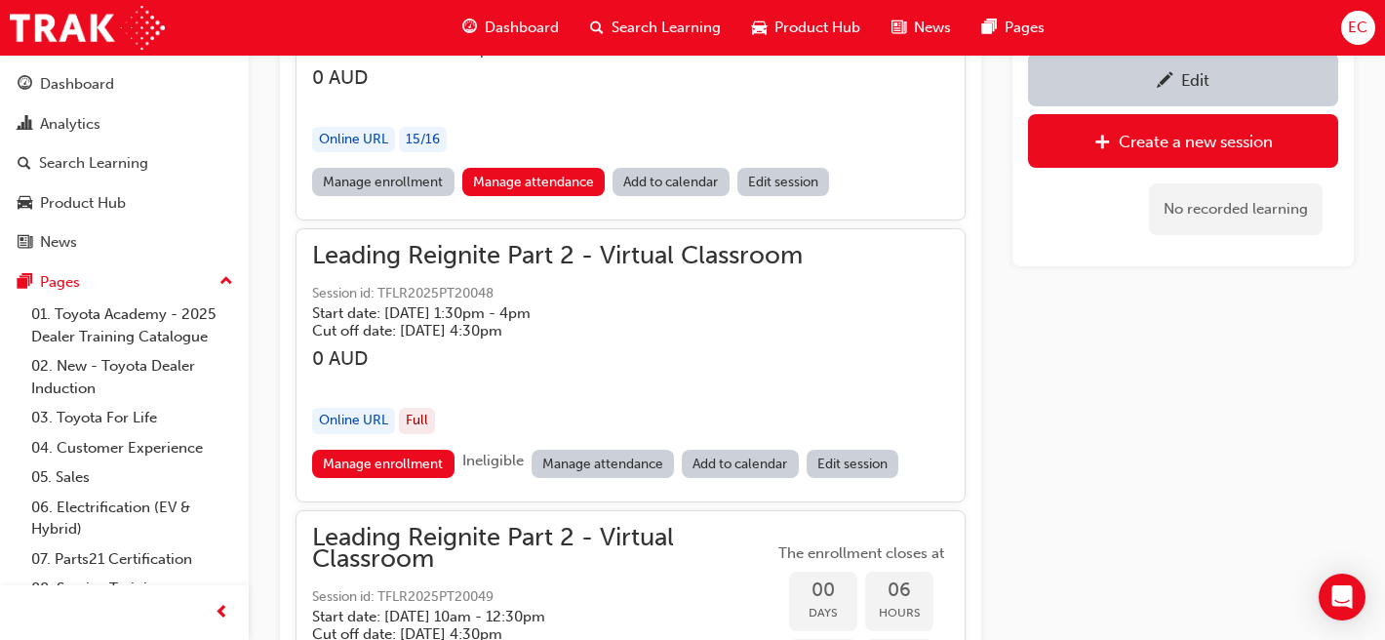
click at [585, 463] on link "Manage attendance" at bounding box center [603, 464] width 143 height 28
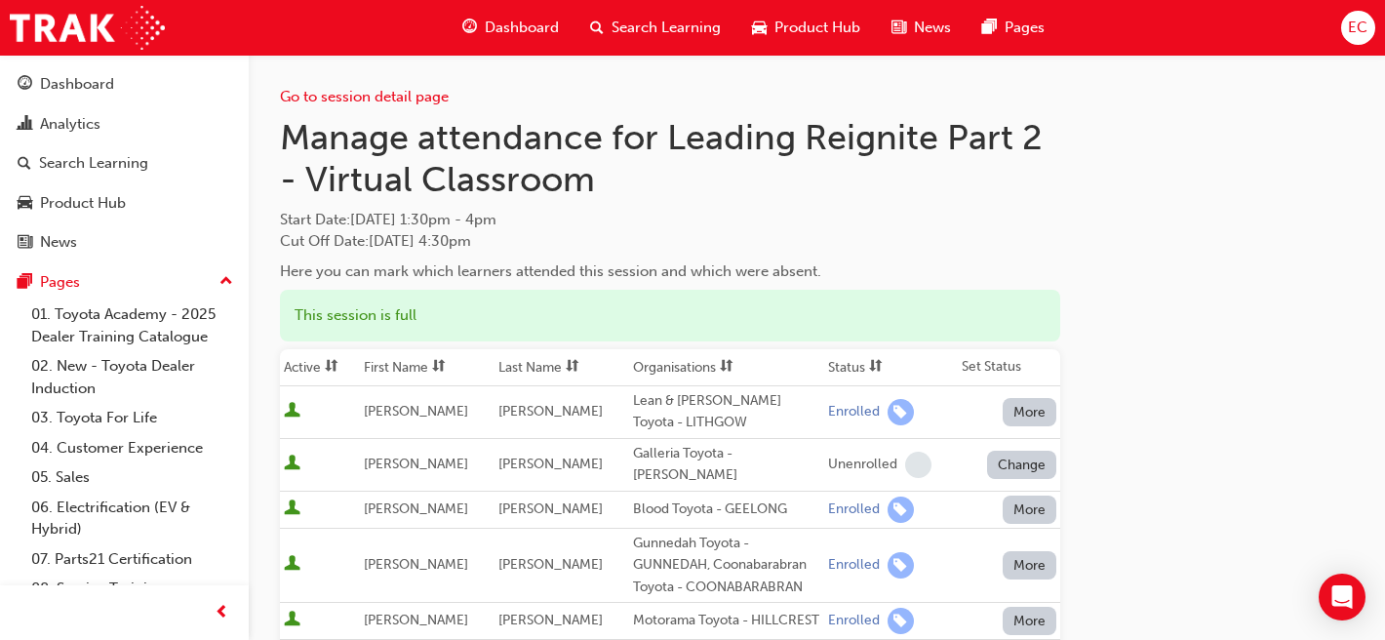
click at [406, 366] on th "First Name" at bounding box center [427, 367] width 135 height 37
